Goal: Navigation & Orientation: Find specific page/section

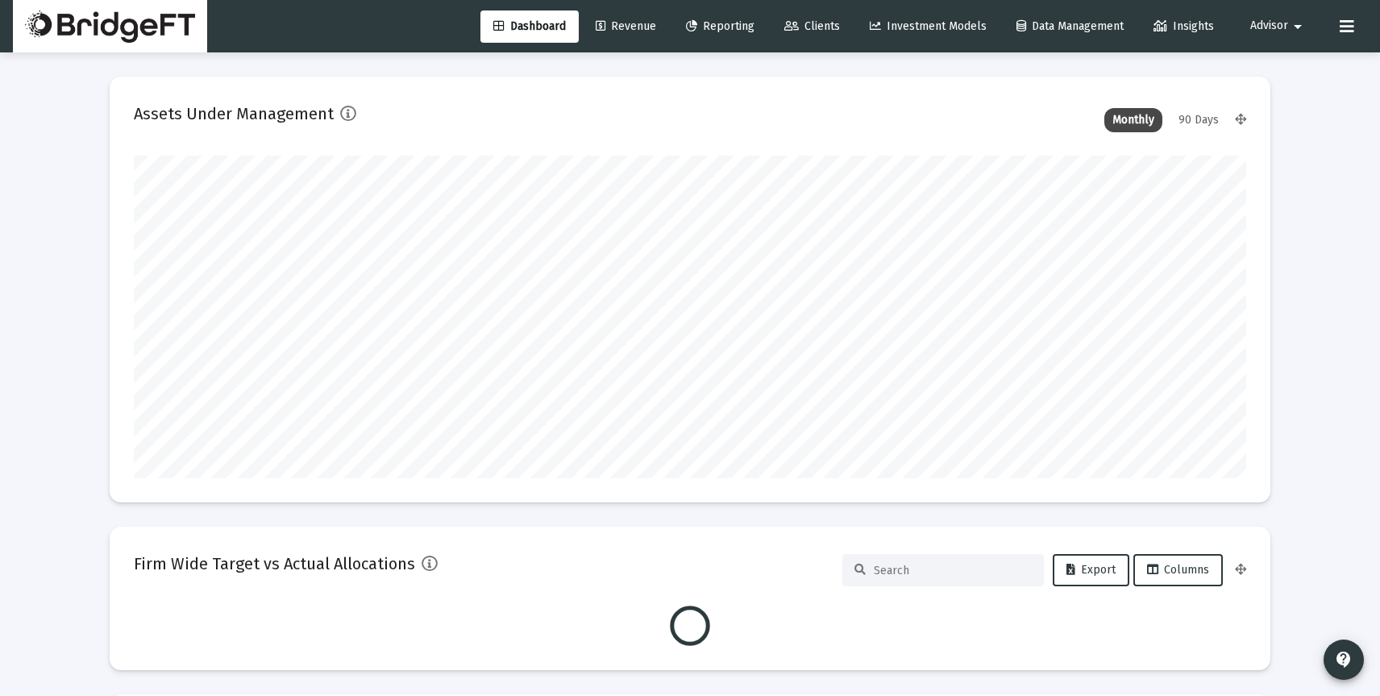
scroll to position [323, 1113]
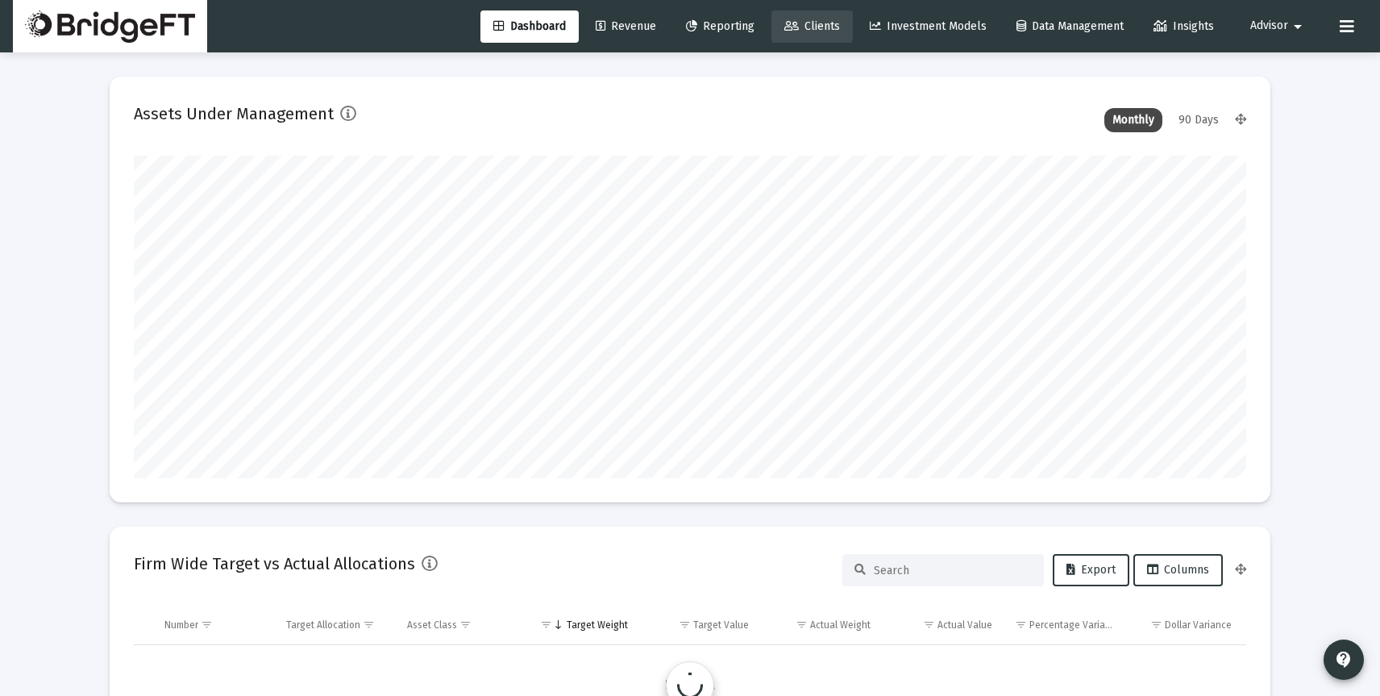
click at [810, 22] on span "Clients" at bounding box center [812, 26] width 56 height 14
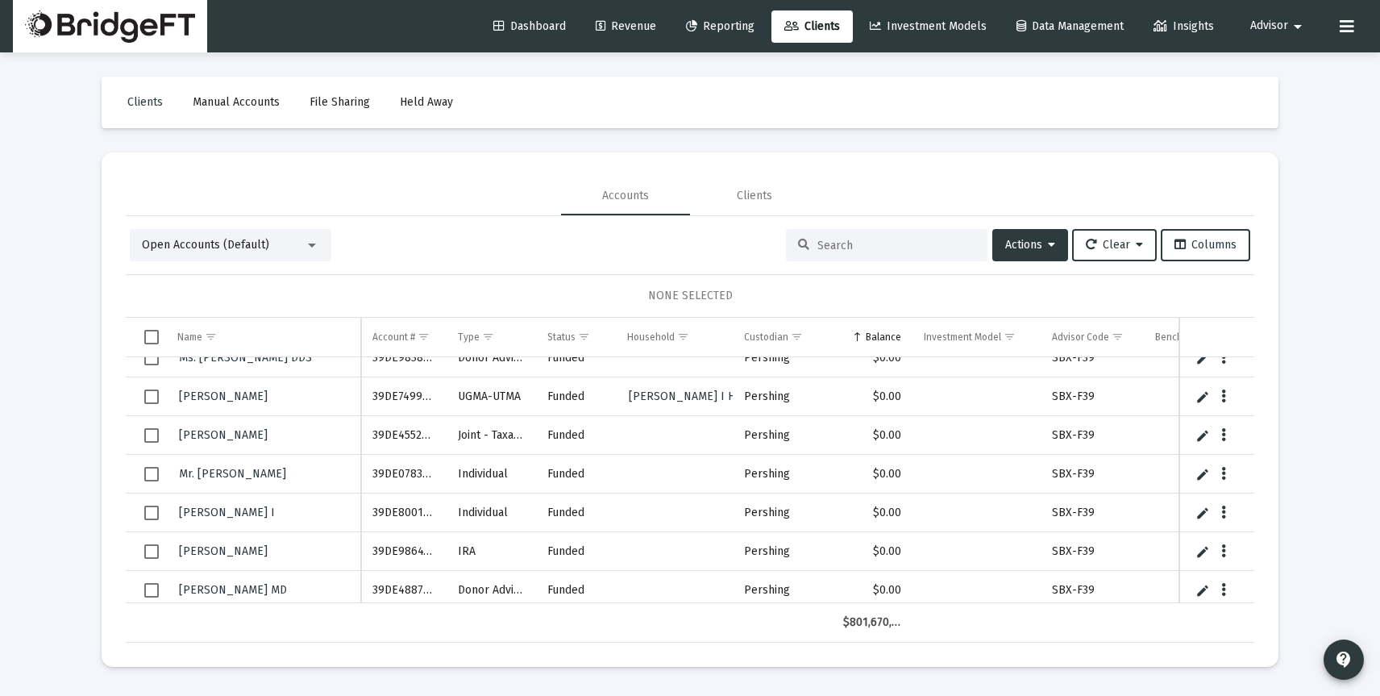
click at [156, 398] on span "Select row" at bounding box center [151, 396] width 15 height 15
click at [1201, 395] on link "Edit" at bounding box center [1203, 396] width 15 height 15
click at [717, 397] on span "[PERSON_NAME] I Household" at bounding box center [706, 397] width 155 height 14
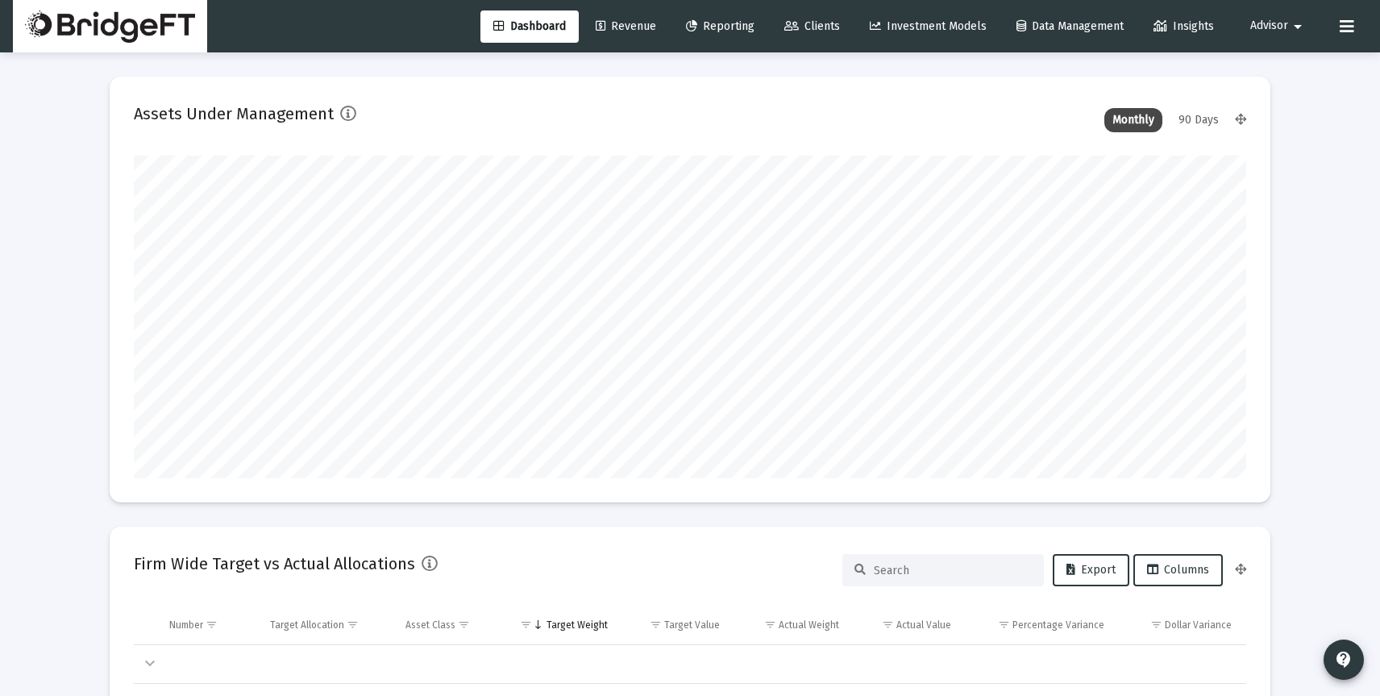
scroll to position [323, 599]
type input "[DATE]"
click at [822, 12] on link "Clients" at bounding box center [812, 26] width 81 height 32
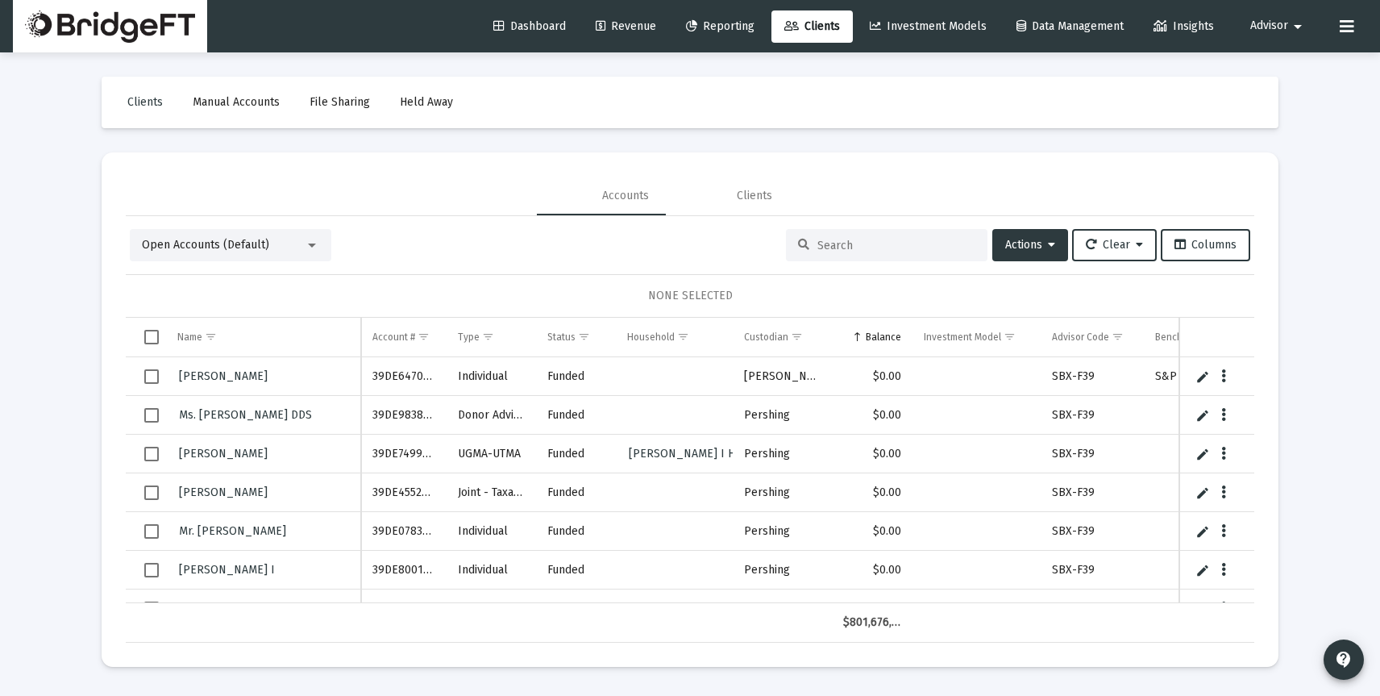
scroll to position [774, 0]
